Goal: Book appointment/travel/reservation

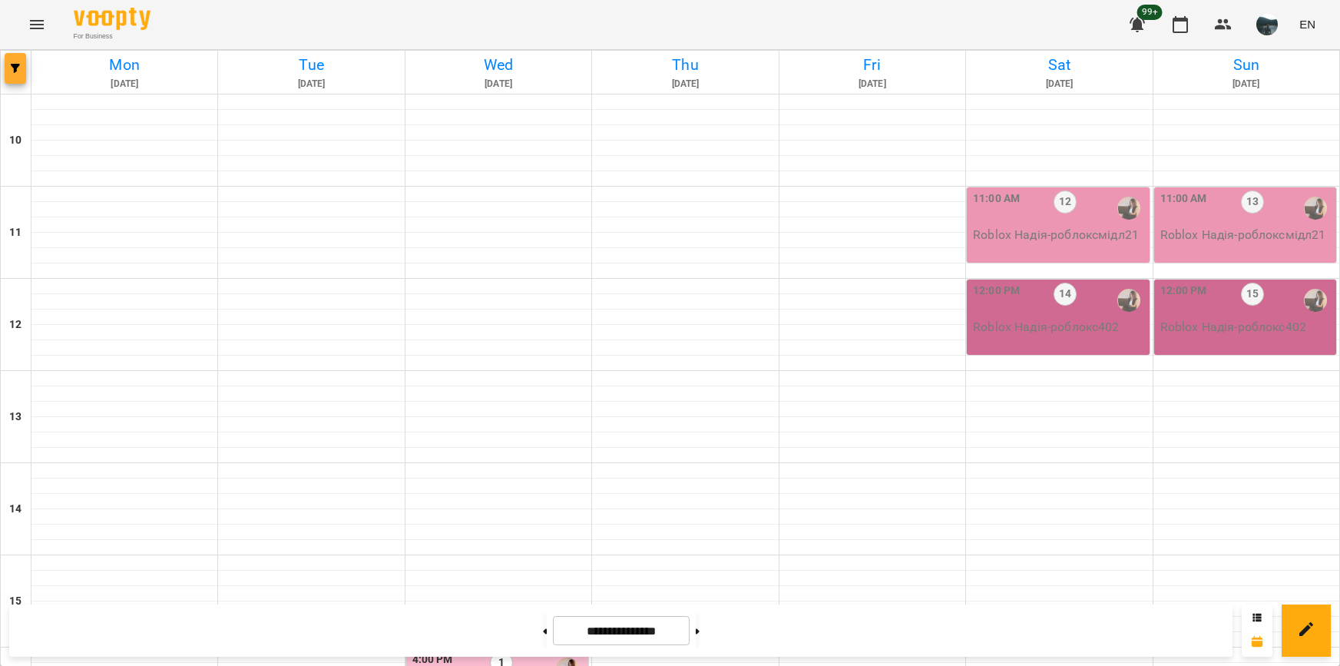
click at [13, 62] on button "button" at bounding box center [16, 68] width 22 height 31
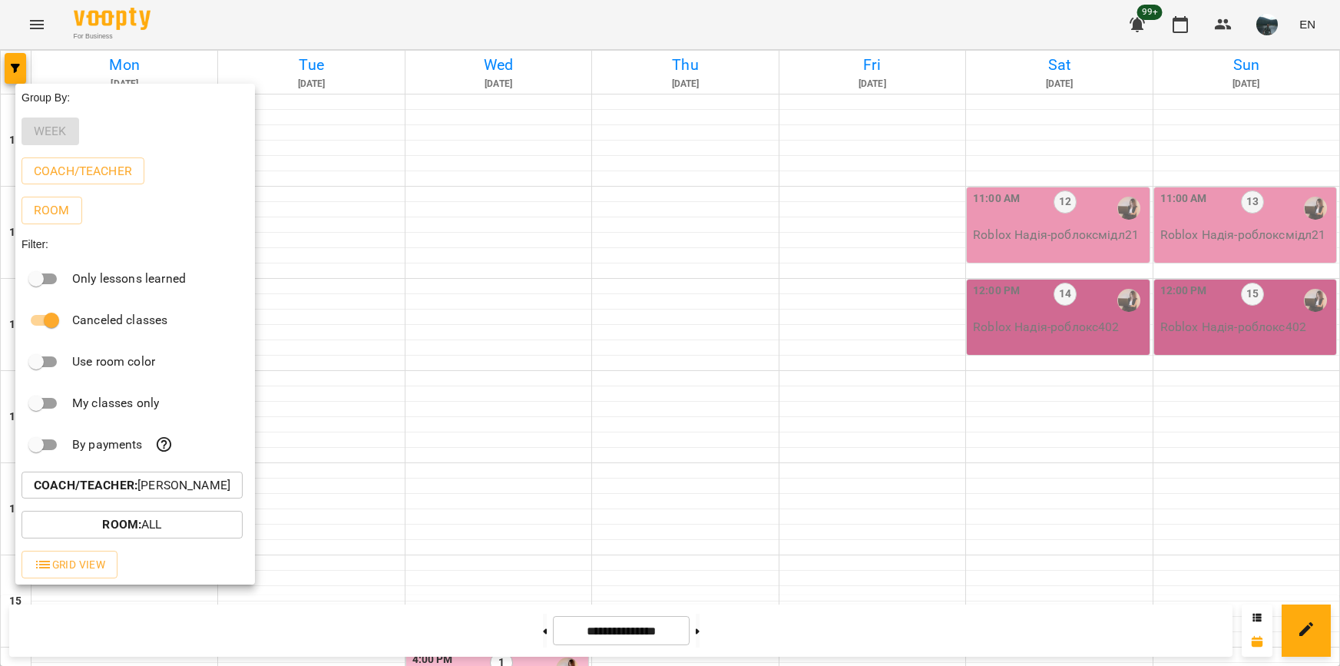
click at [169, 478] on button "Coach/Teacher : [PERSON_NAME]" at bounding box center [132, 486] width 221 height 28
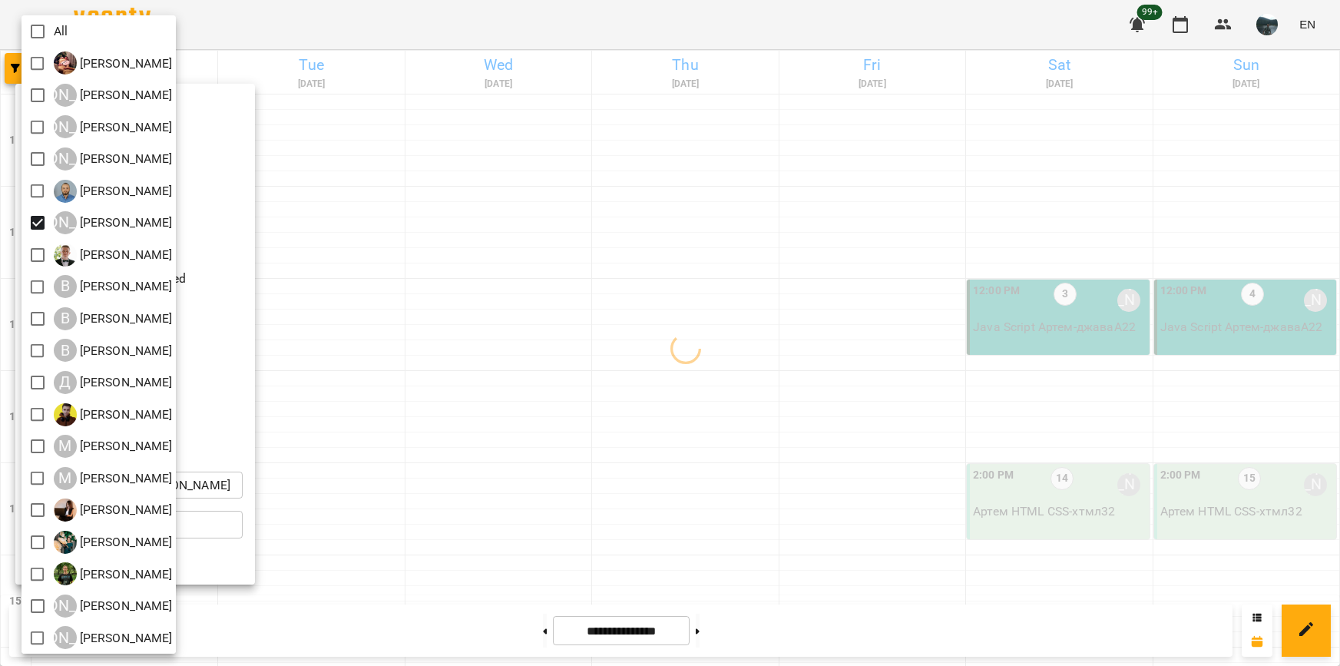
click at [1042, 425] on div at bounding box center [670, 333] width 1340 height 666
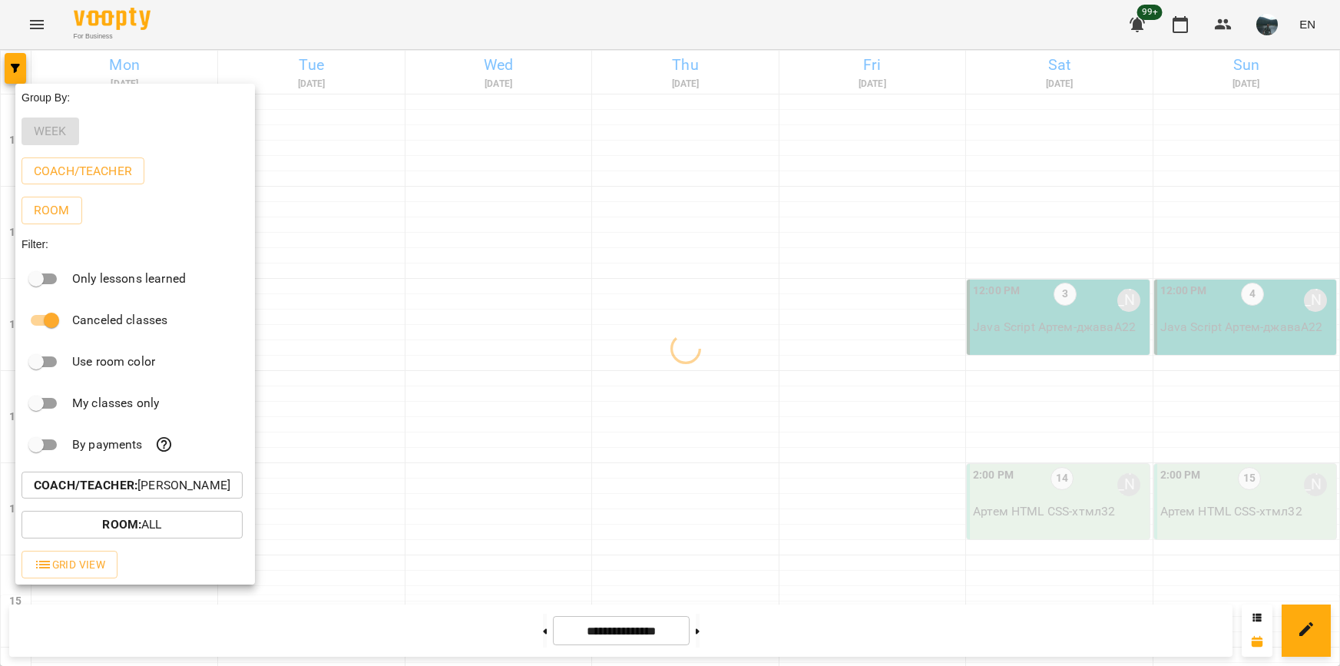
click at [1042, 425] on div at bounding box center [670, 333] width 1340 height 666
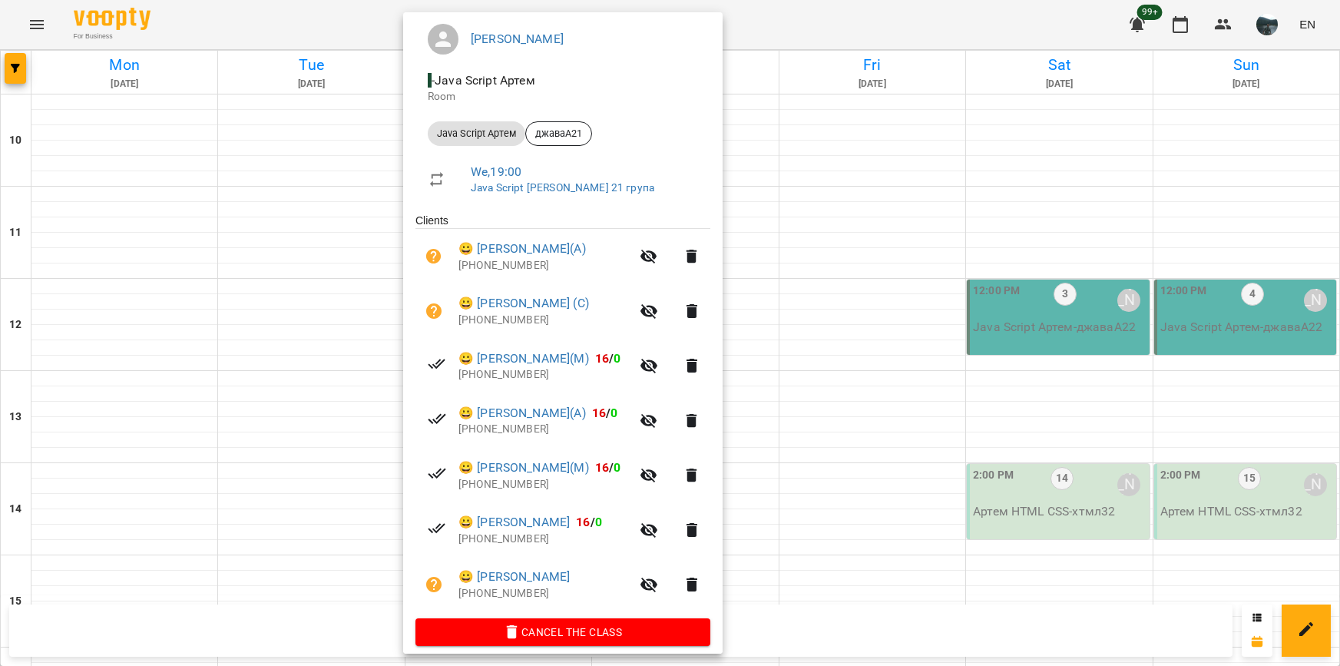
scroll to position [142, 0]
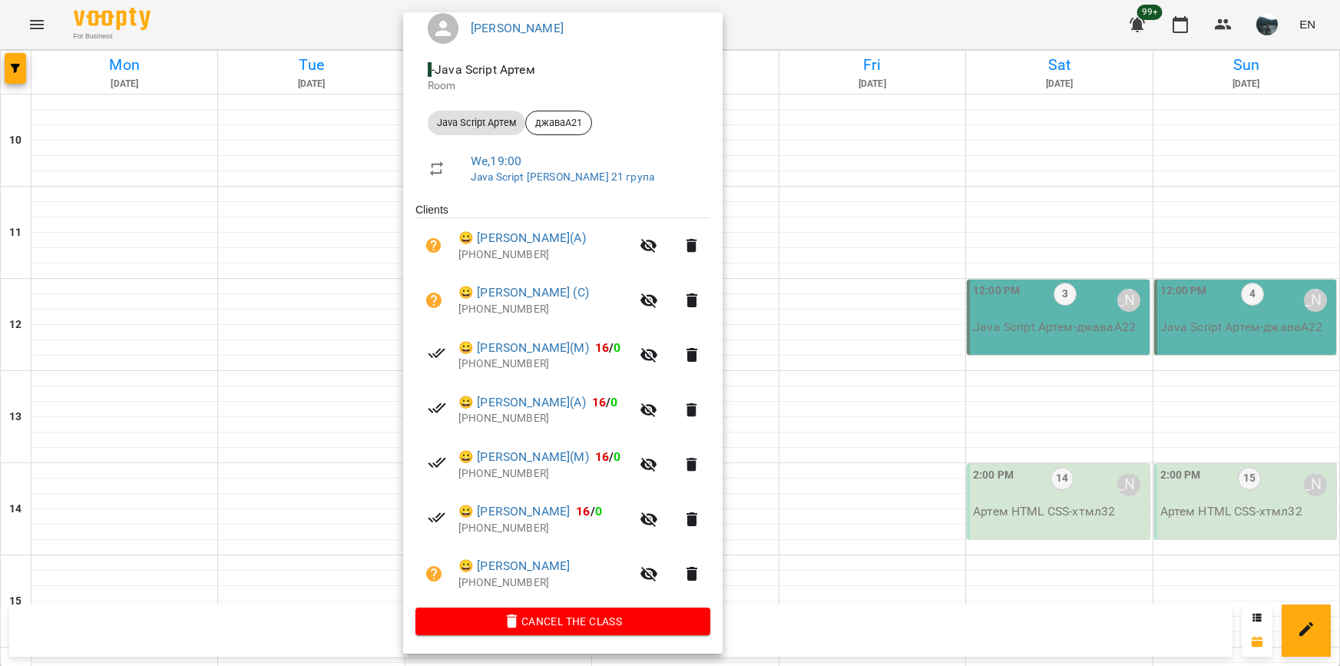
click at [883, 266] on div at bounding box center [670, 333] width 1340 height 666
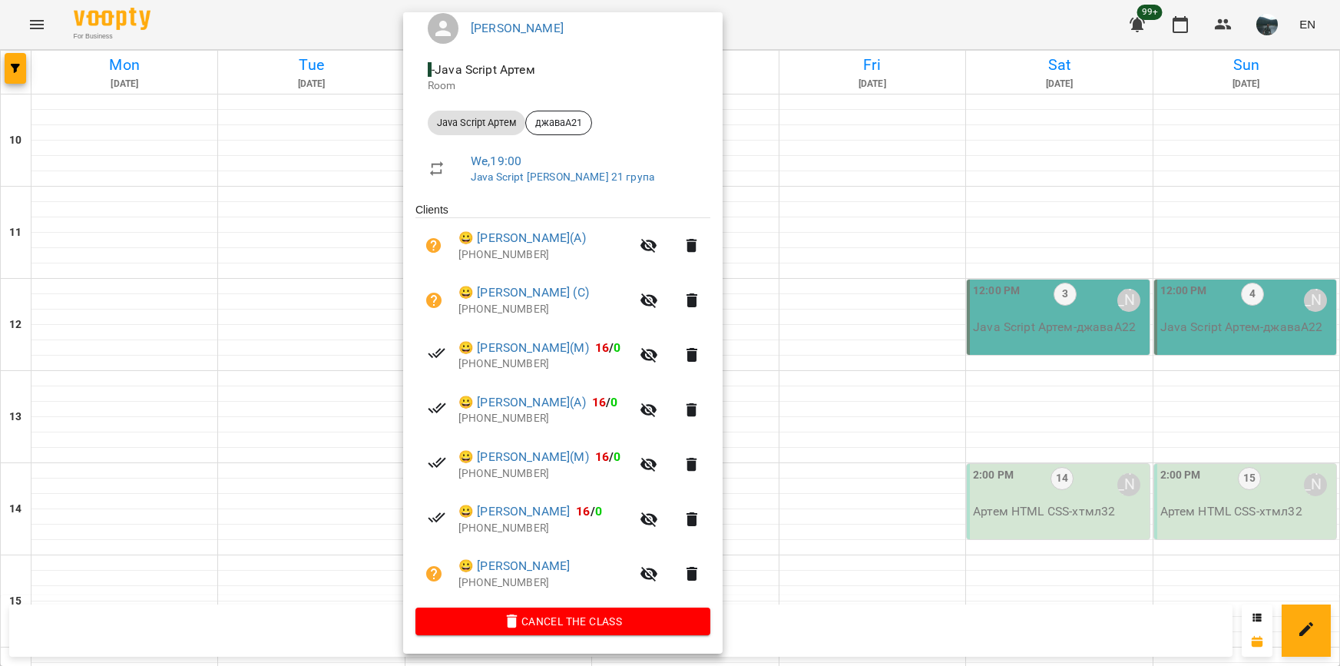
click at [969, 569] on div at bounding box center [670, 333] width 1340 height 666
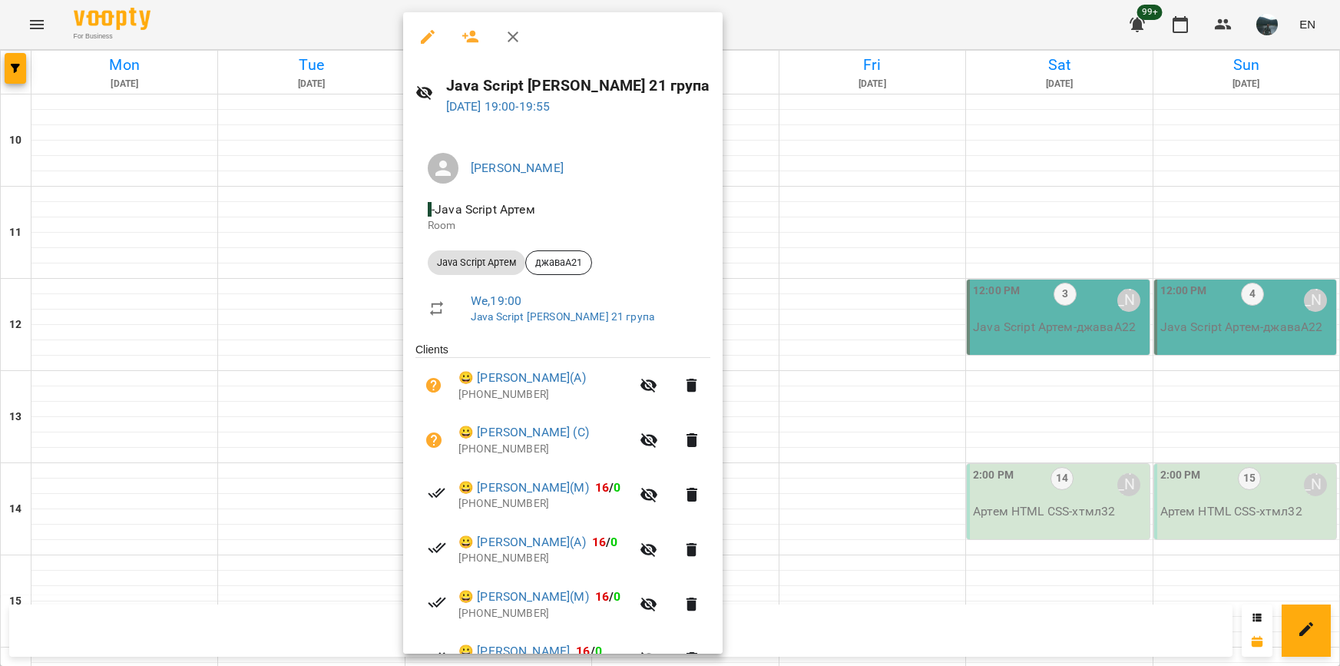
click at [1153, 542] on div at bounding box center [670, 333] width 1340 height 666
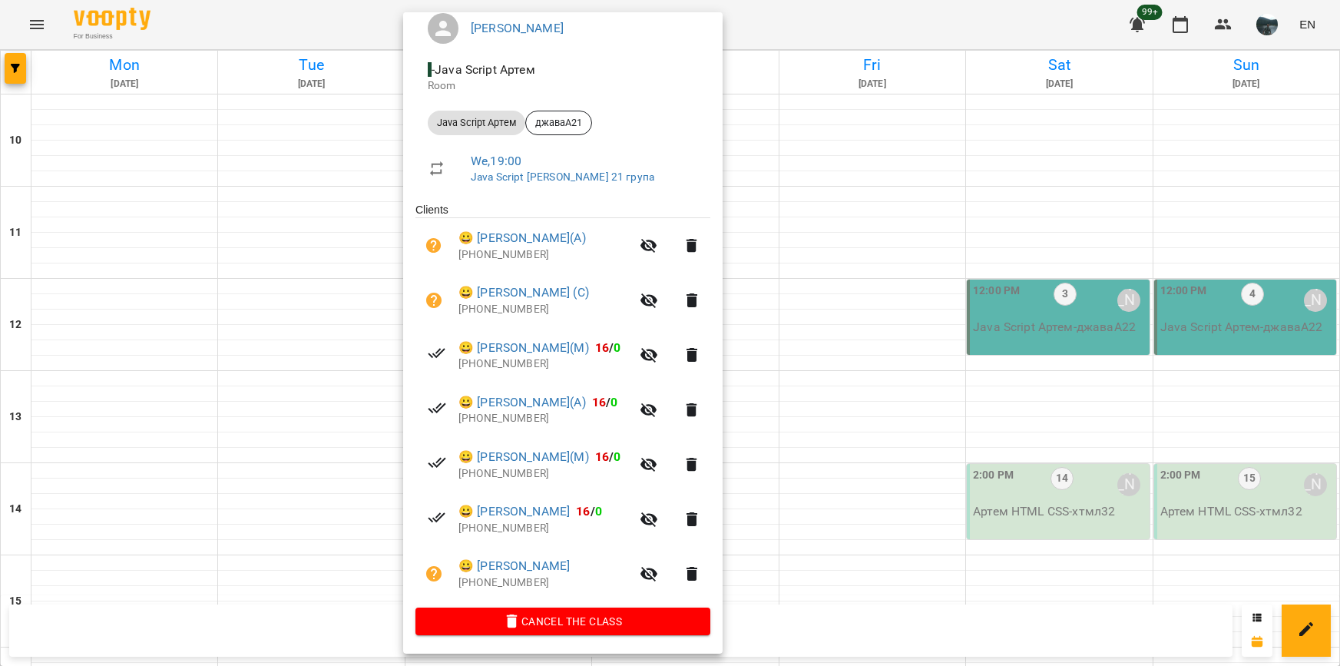
drag, startPoint x: 951, startPoint y: 528, endPoint x: 934, endPoint y: 518, distance: 19.6
click at [951, 528] on div at bounding box center [670, 333] width 1340 height 666
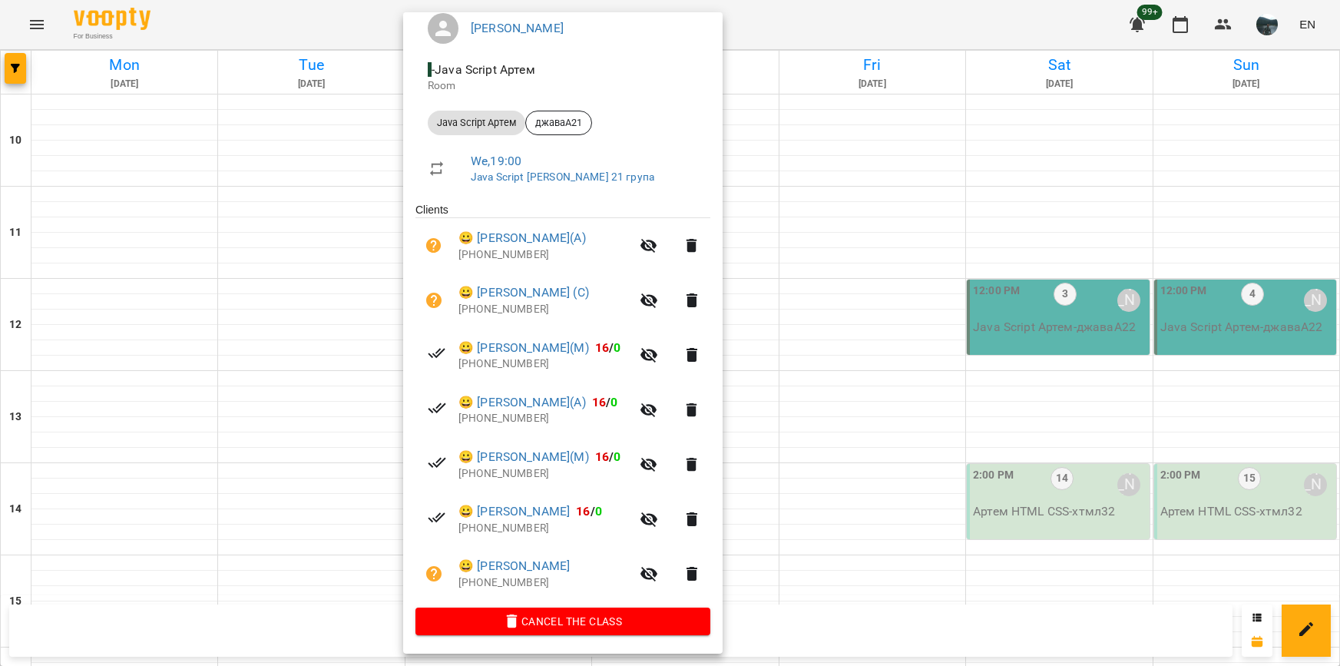
click at [865, 545] on div at bounding box center [670, 333] width 1340 height 666
